Goal: Communication & Community: Answer question/provide support

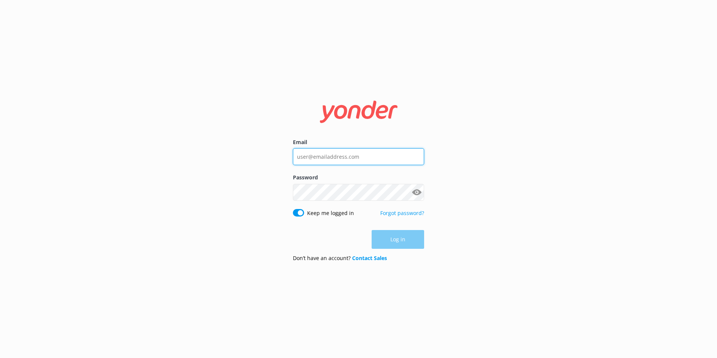
type input "[PERSON_NAME][EMAIL_ADDRESS][PERSON_NAME][DOMAIN_NAME]"
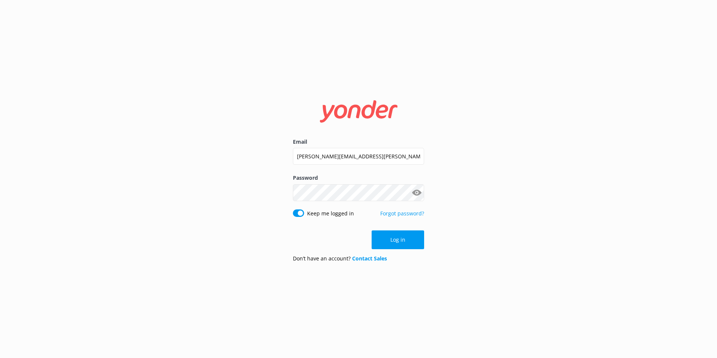
drag, startPoint x: 552, startPoint y: 238, endPoint x: 537, endPoint y: 238, distance: 15.7
click at [552, 238] on div "Email carl.pontisso@monopolydreams.com.au Password Show password Keep me logged…" at bounding box center [358, 179] width 717 height 358
click at [387, 238] on button "Log in" at bounding box center [397, 239] width 52 height 19
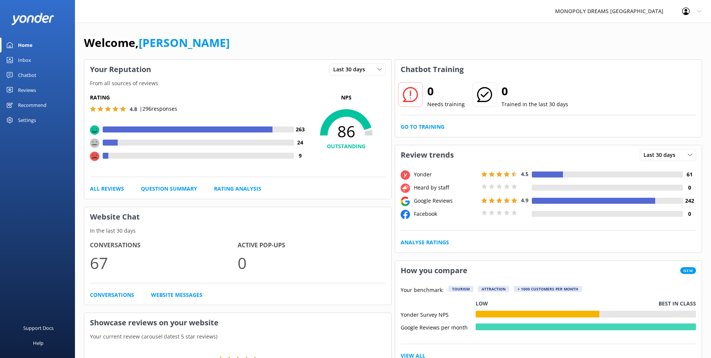
click at [40, 63] on link "Inbox" at bounding box center [37, 59] width 75 height 15
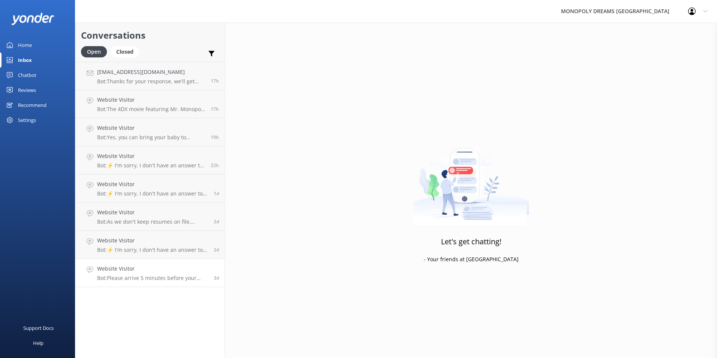
click at [157, 270] on h4 "Website Visitor" at bounding box center [152, 268] width 111 height 8
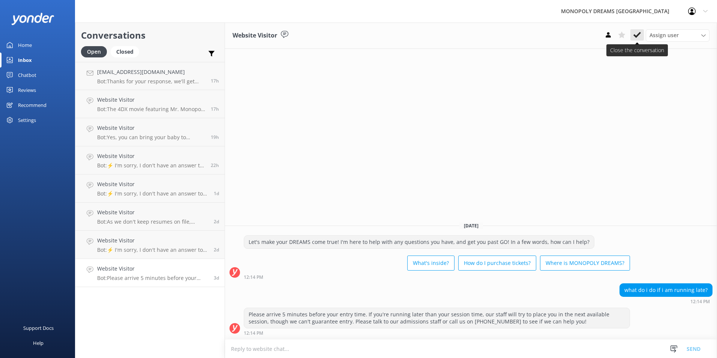
click at [636, 34] on icon at bounding box center [636, 34] width 7 height 7
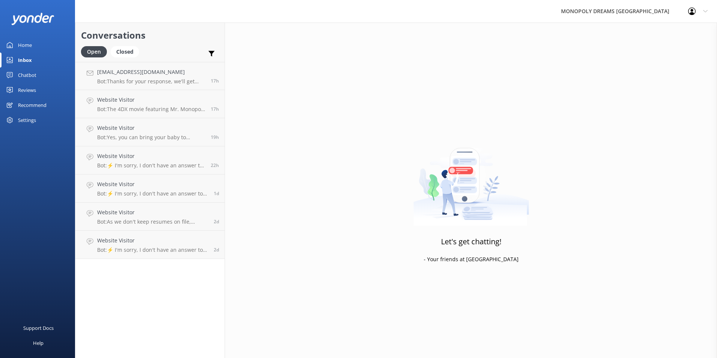
click at [36, 47] on link "Home" at bounding box center [37, 44] width 75 height 15
